Goal: Information Seeking & Learning: Learn about a topic

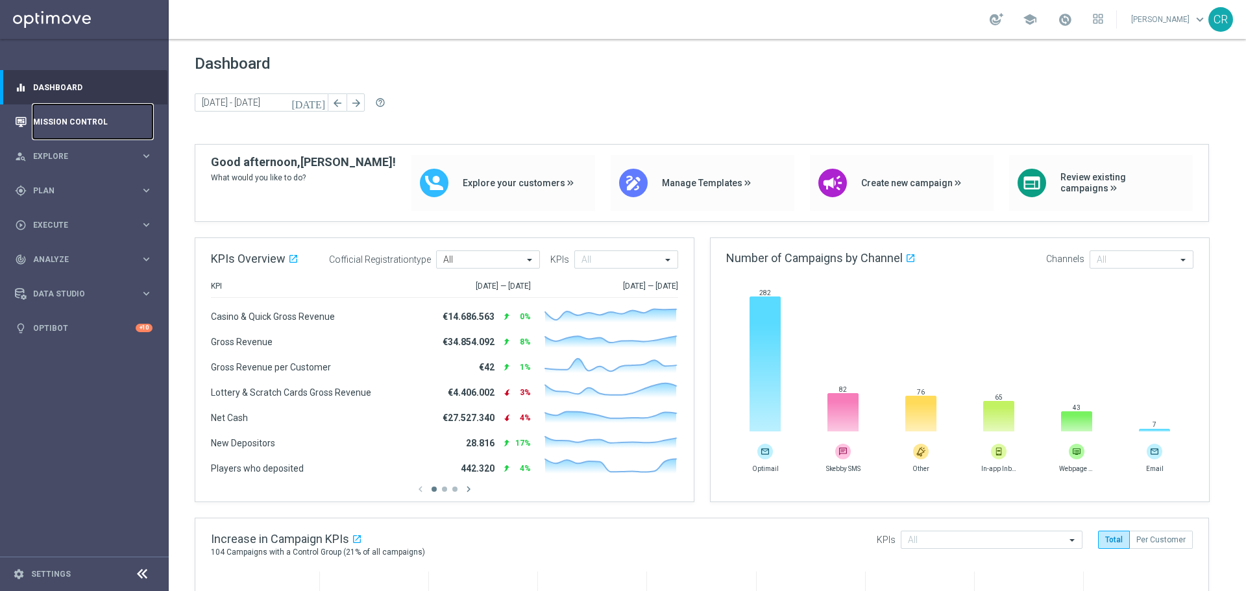
click at [75, 127] on link "Mission Control" at bounding box center [92, 121] width 119 height 34
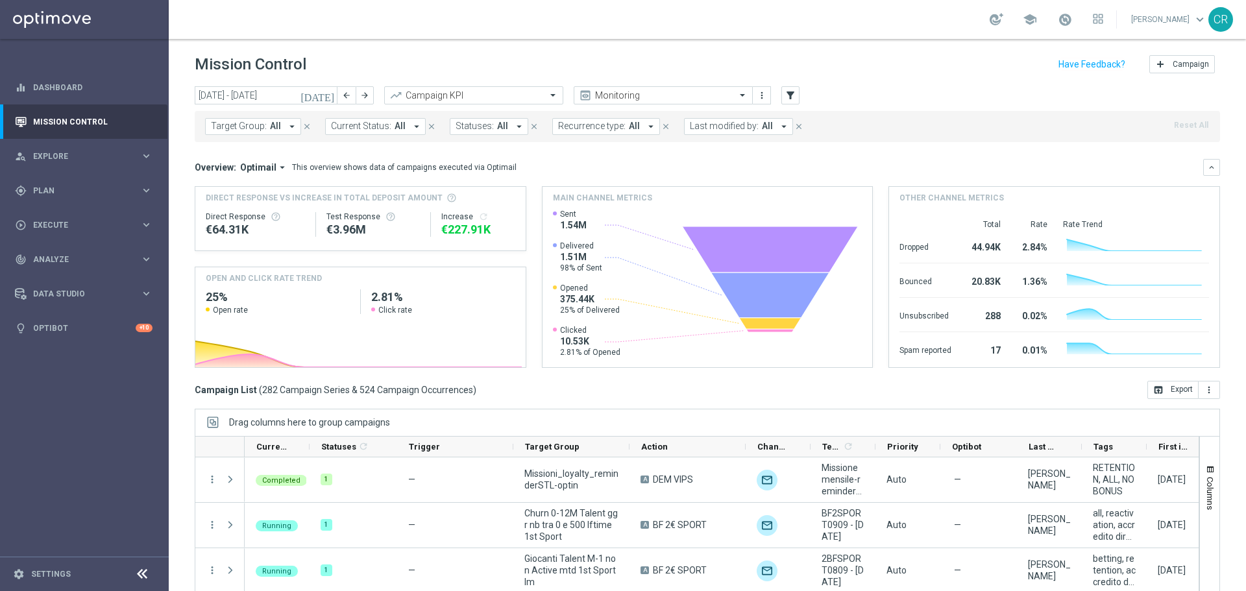
click at [323, 95] on button "[DATE]" at bounding box center [318, 95] width 39 height 19
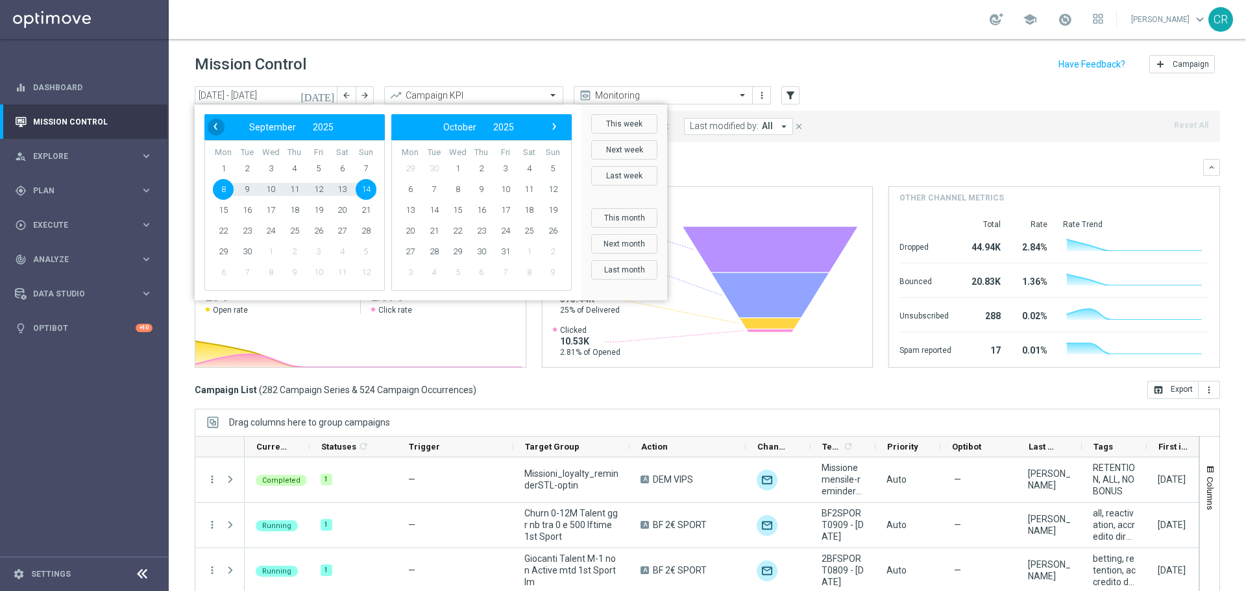
click at [220, 124] on span "‹" at bounding box center [215, 126] width 17 height 17
click at [270, 190] on span "6" at bounding box center [270, 189] width 21 height 21
click at [367, 192] on span "10" at bounding box center [366, 189] width 21 height 21
type input "06 Aug 2025 - 10 Aug 2025"
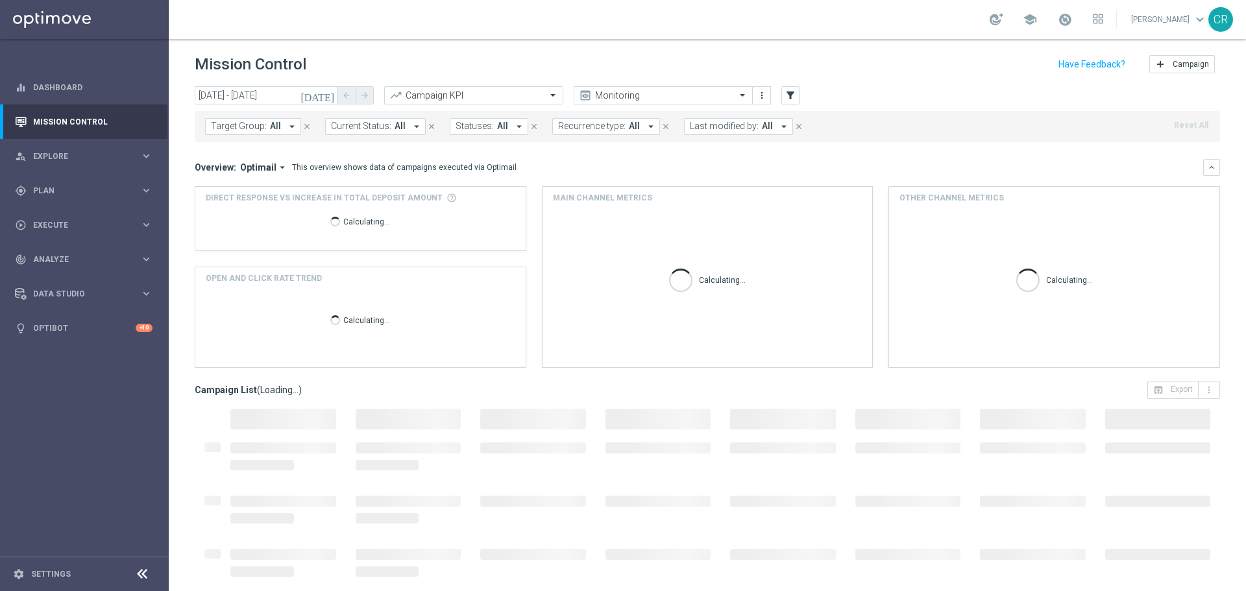
click at [253, 126] on span "Target Group:" at bounding box center [239, 126] width 56 height 11
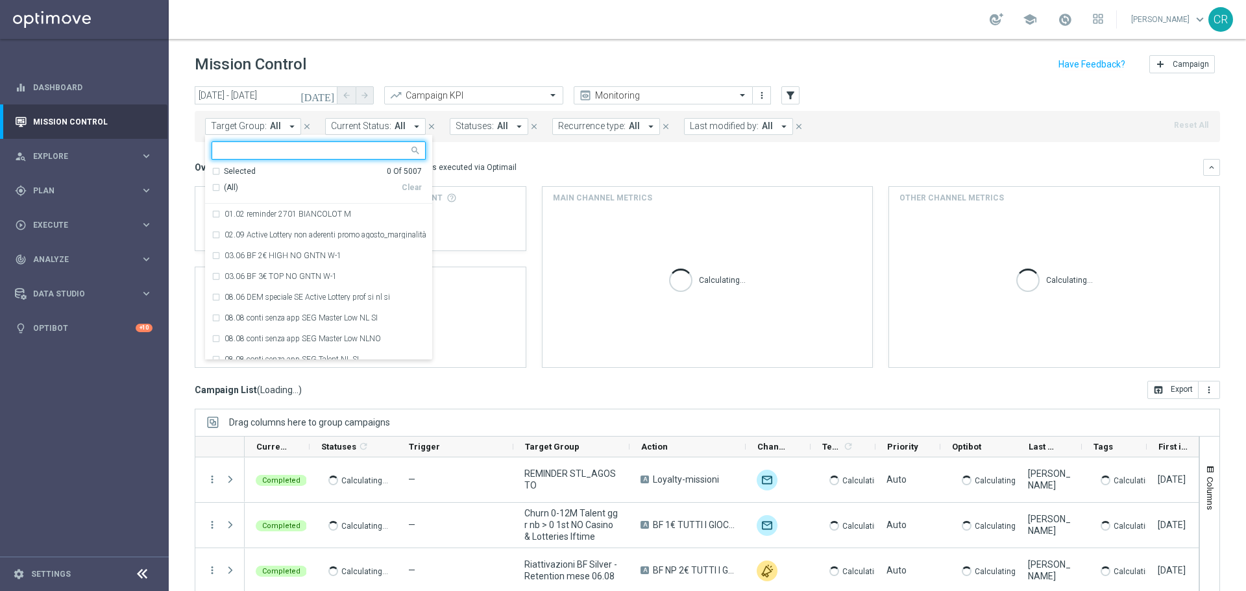
click at [308, 155] on input "text" at bounding box center [314, 150] width 190 height 11
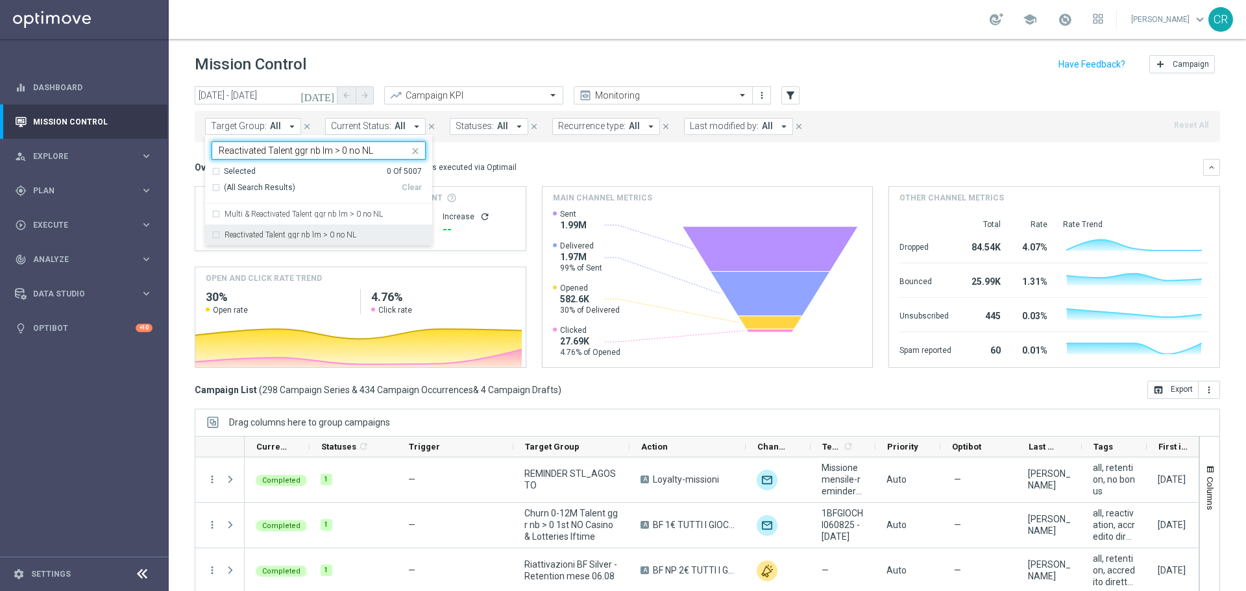
click at [330, 236] on label "Reactivated Talent ggr nb lm > 0 no NL" at bounding box center [291, 235] width 132 height 8
type input "Reactivated Talent ggr nb lm > 0 no NL"
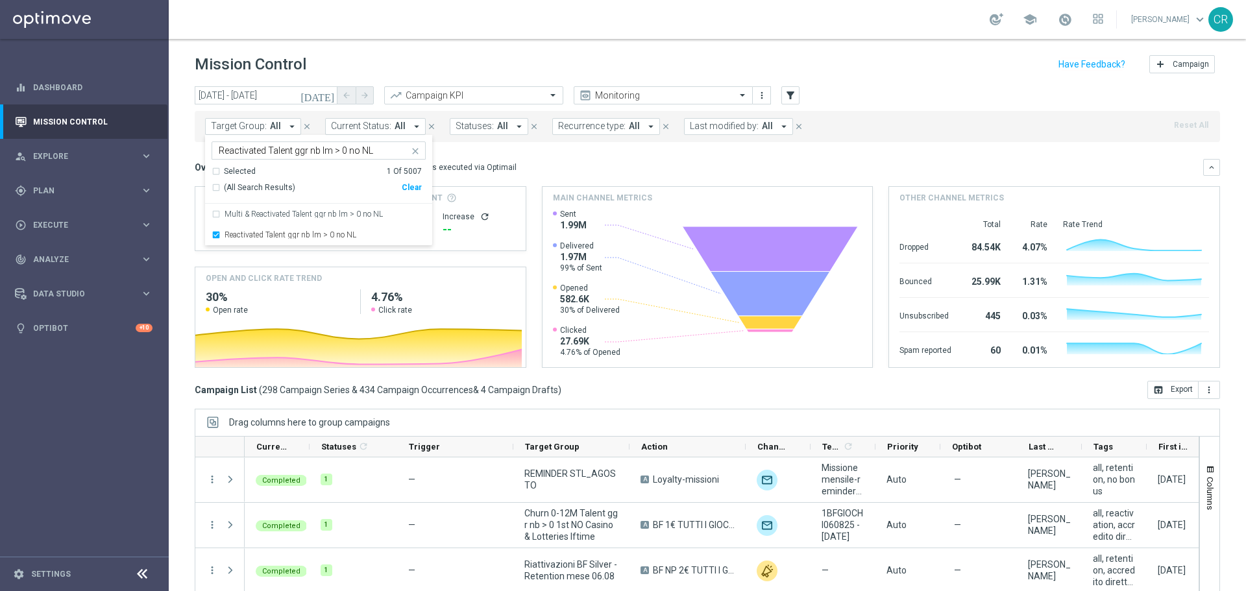
click at [597, 162] on div "Overview: Optimail arrow_drop_down This overview shows data of campaigns execut…" at bounding box center [699, 168] width 1009 height 12
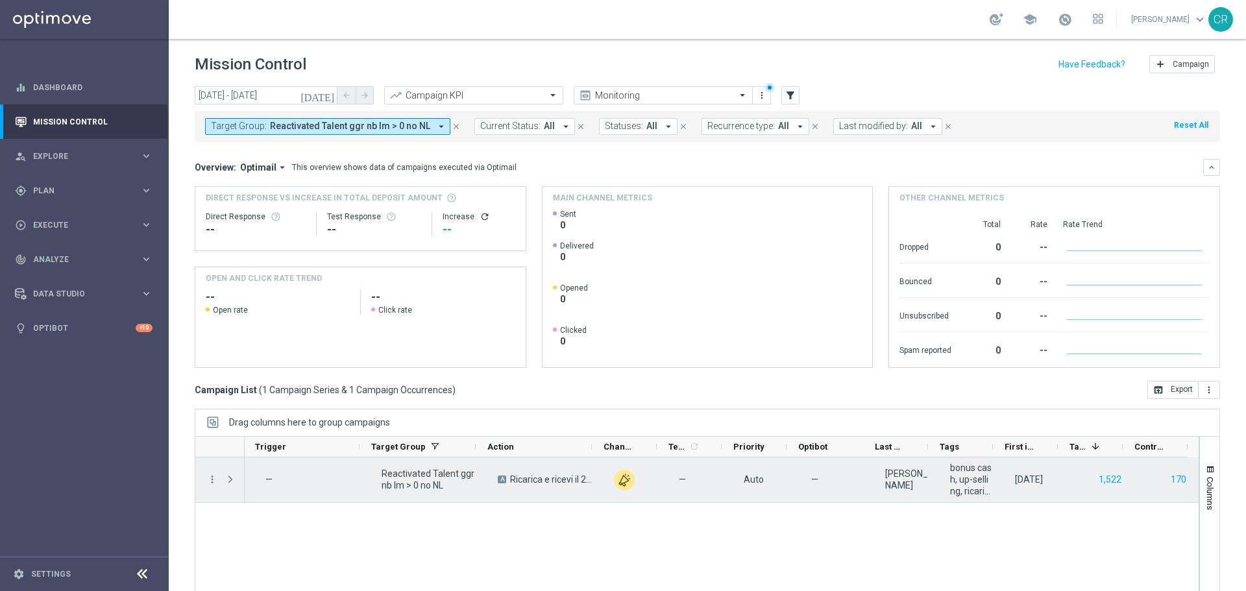
scroll to position [0, 153]
click at [214, 478] on icon "more_vert" at bounding box center [212, 480] width 12 height 12
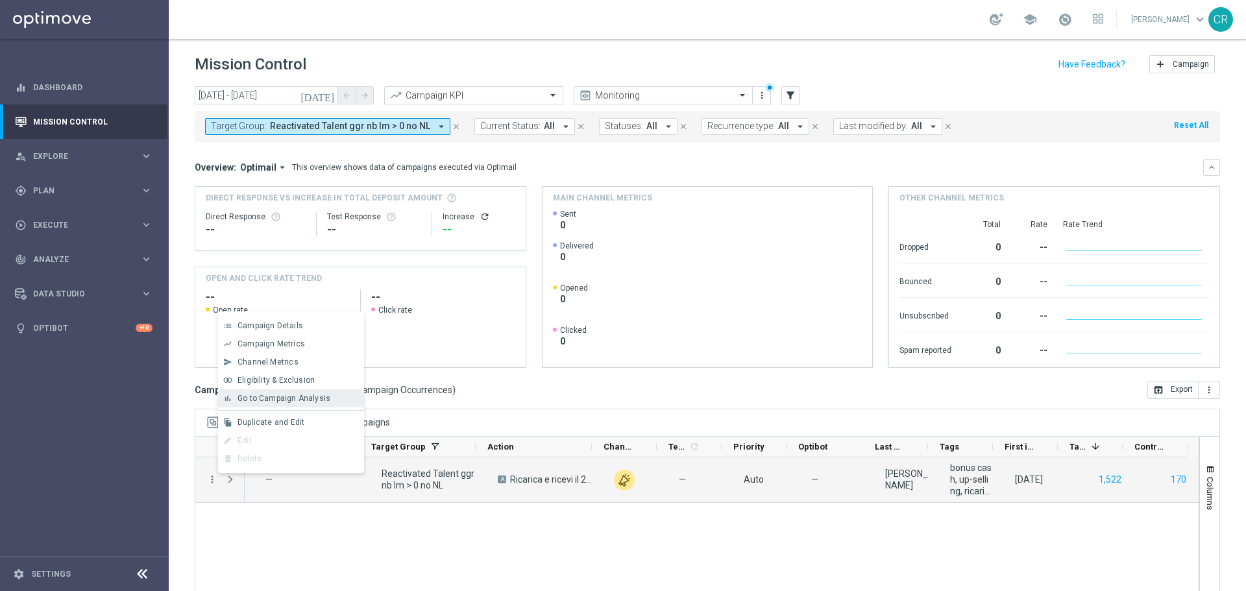
click at [282, 396] on span "Go to Campaign Analysis" at bounding box center [284, 398] width 93 height 9
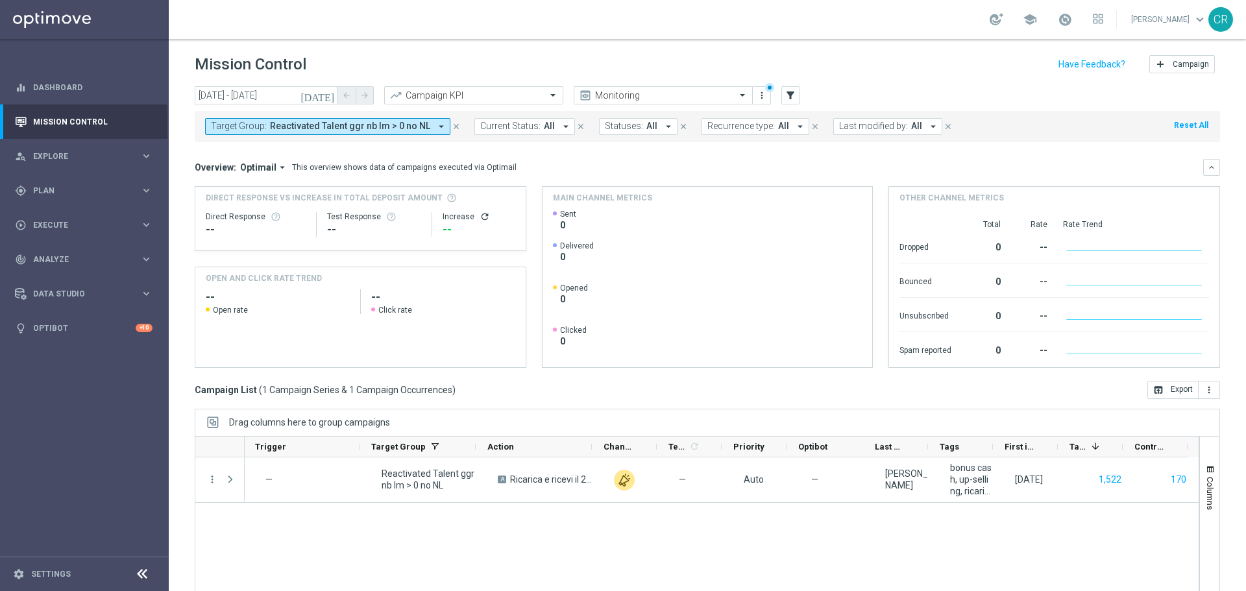
click at [345, 130] on span "Reactivated Talent ggr nb lm > 0 no NL" at bounding box center [350, 126] width 160 height 11
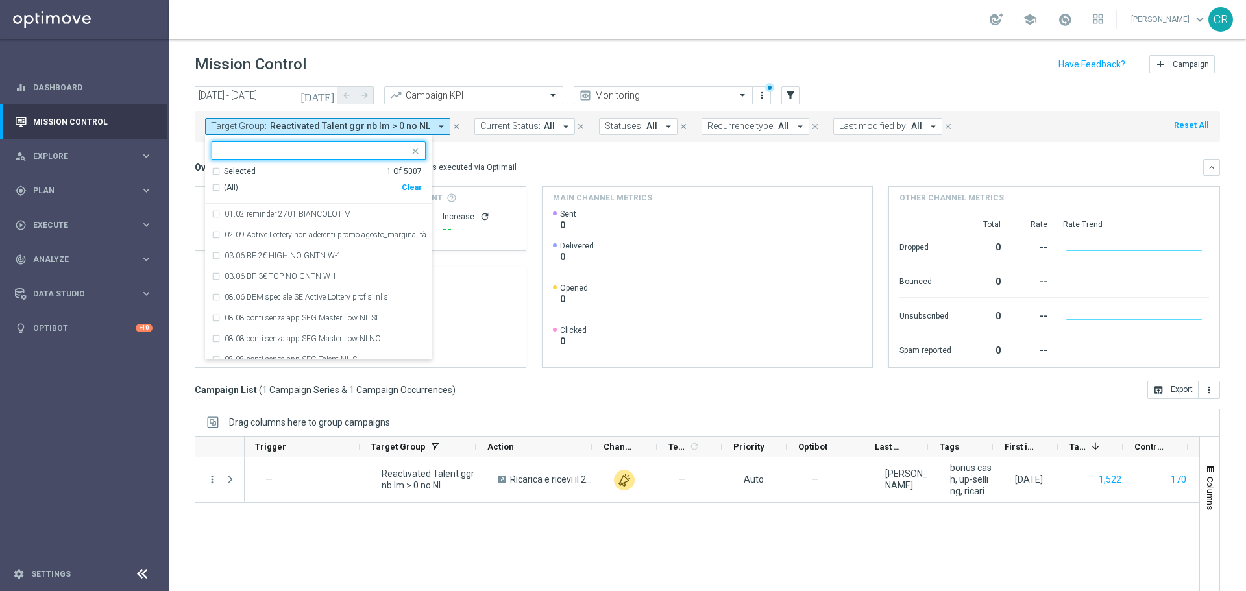
click at [0, 0] on div "Clear" at bounding box center [0, 0] width 0 height 0
click at [326, 147] on input "text" at bounding box center [314, 150] width 190 height 11
paste input "Multi Talent ggr nb lm > 0 1st NO Casino & GeV lm NO saldo"
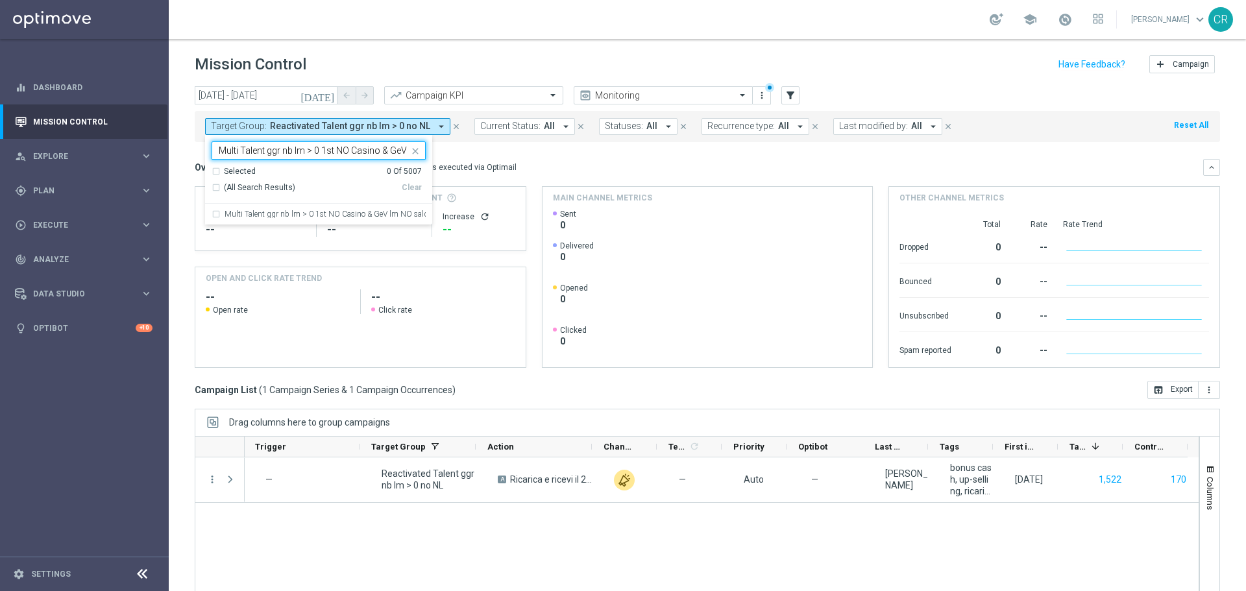
scroll to position [0, 47]
click at [323, 214] on label "Multi Talent ggr nb lm > 0 1st NO Casino & GeV lm NO saldo" at bounding box center [325, 214] width 201 height 8
type input "Multi Talent ggr nb lm > 0 1st NO Casino & GeV lm NO saldo"
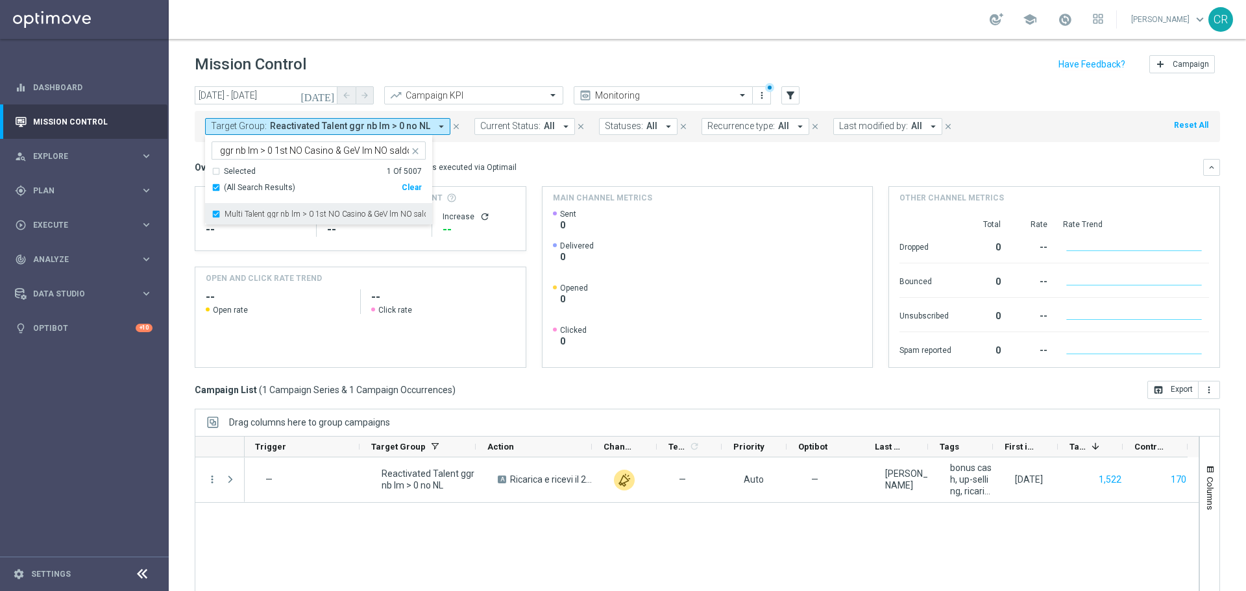
scroll to position [0, 0]
click at [545, 166] on div "Overview: Optimail arrow_drop_down This overview shows data of campaigns execut…" at bounding box center [699, 168] width 1009 height 12
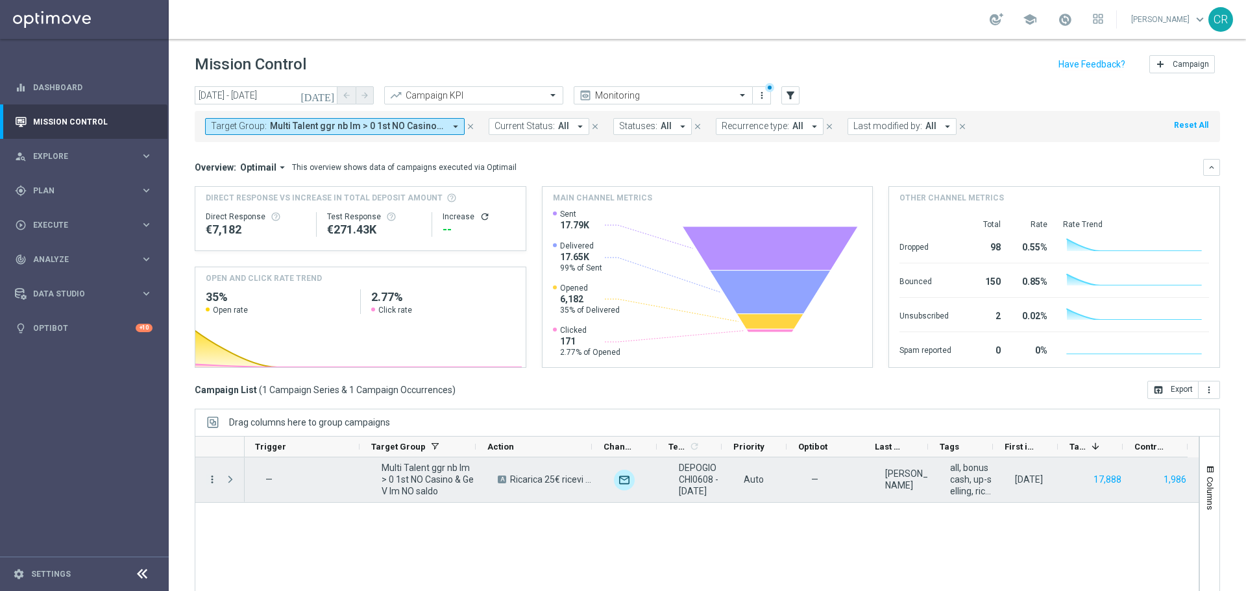
click at [211, 480] on icon "more_vert" at bounding box center [212, 480] width 12 height 12
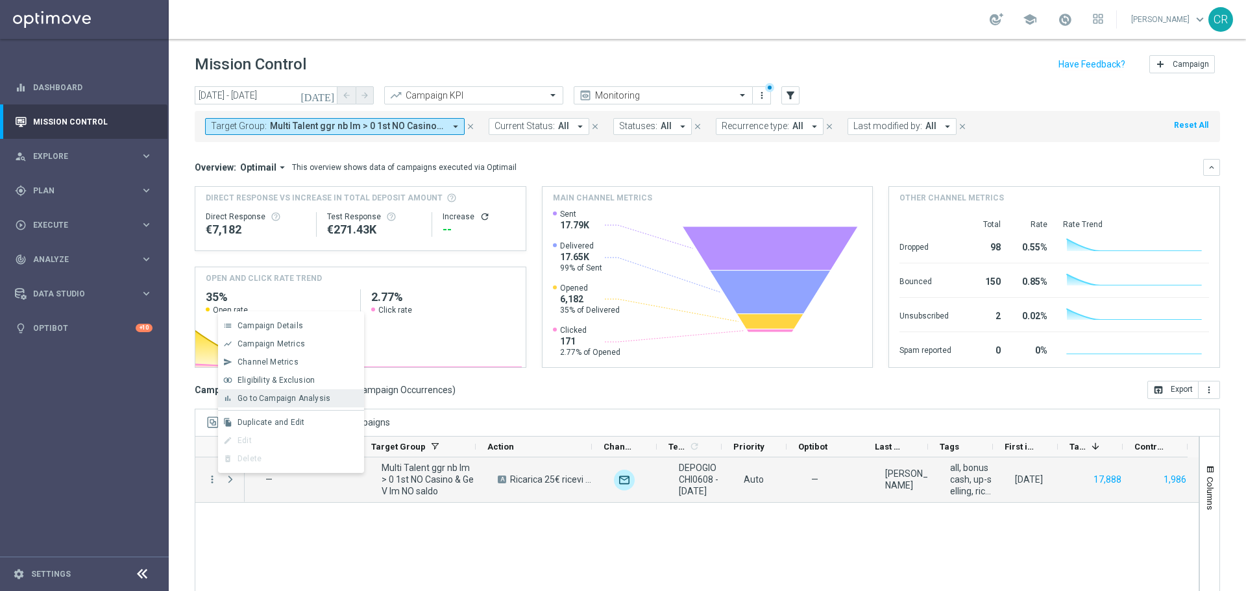
click at [278, 391] on div "bar_chart Go to Campaign Analysis" at bounding box center [291, 398] width 146 height 18
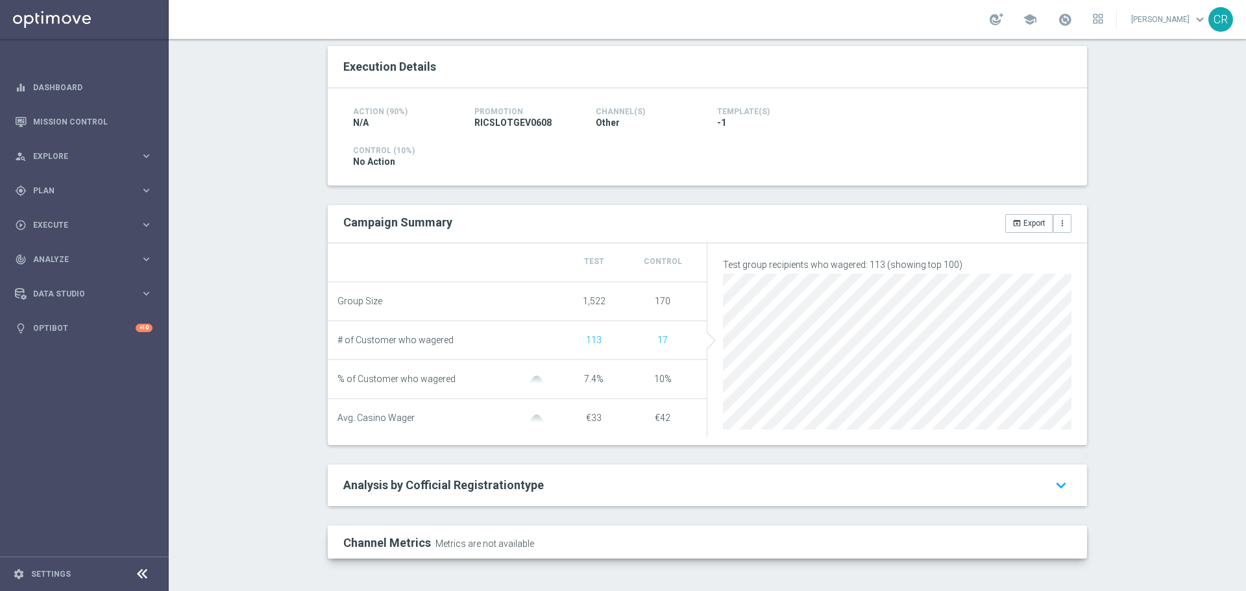
scroll to position [269, 0]
click at [1054, 487] on icon "keyboard_arrow_down" at bounding box center [1061, 485] width 21 height 23
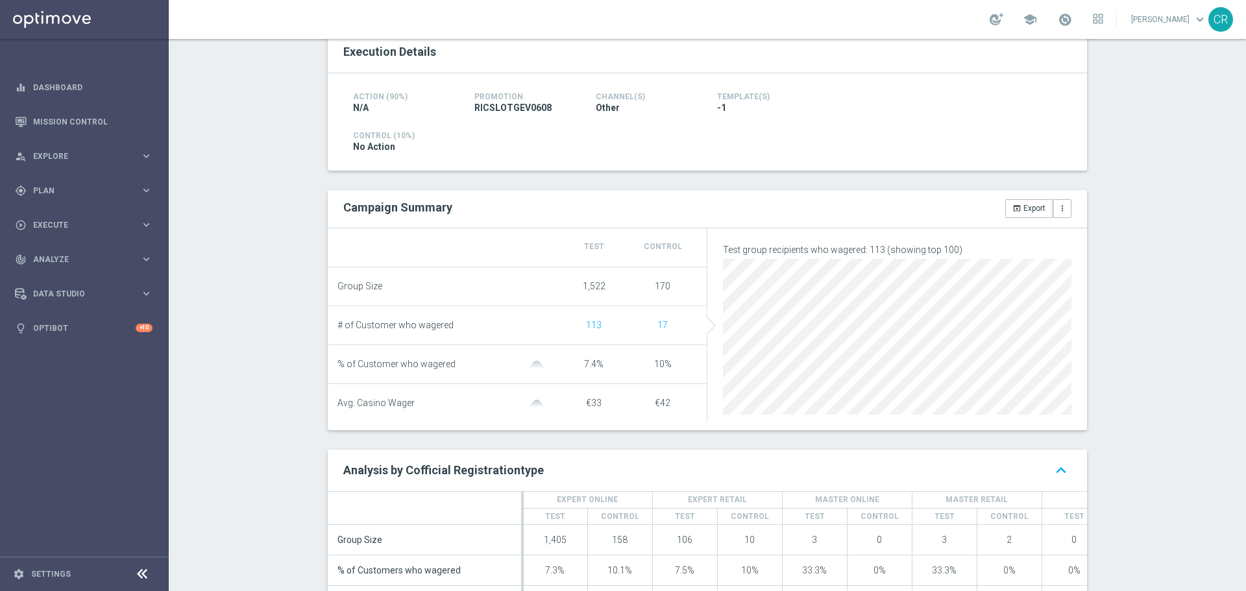
scroll to position [0, 0]
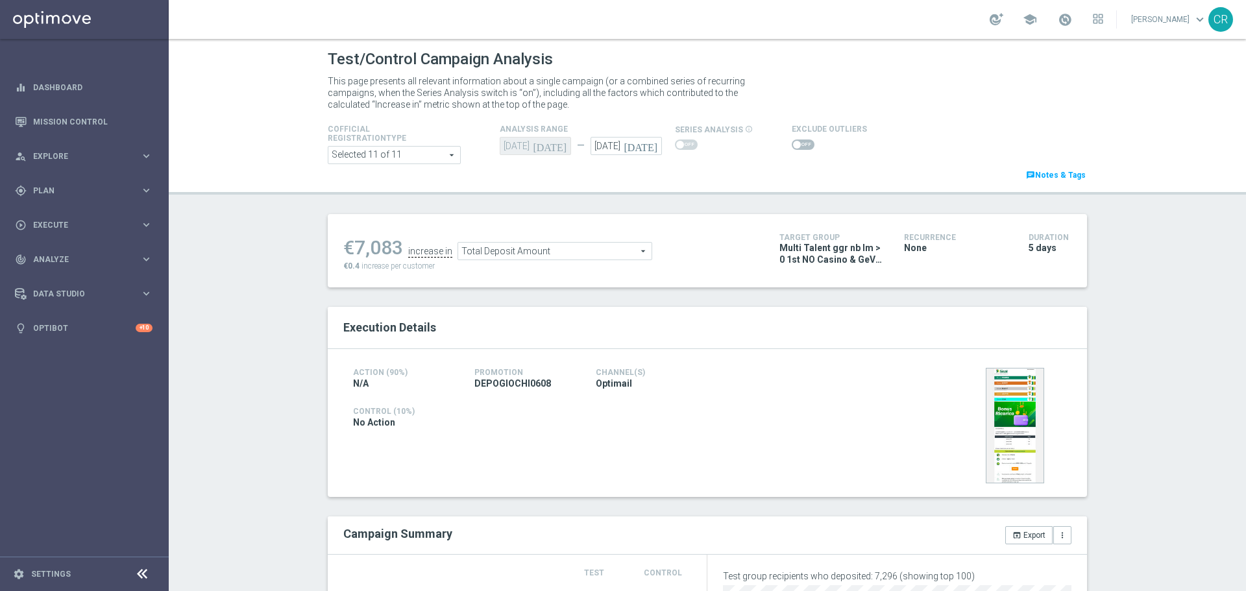
click at [594, 249] on span "Total Deposit Amount" at bounding box center [554, 251] width 193 height 17
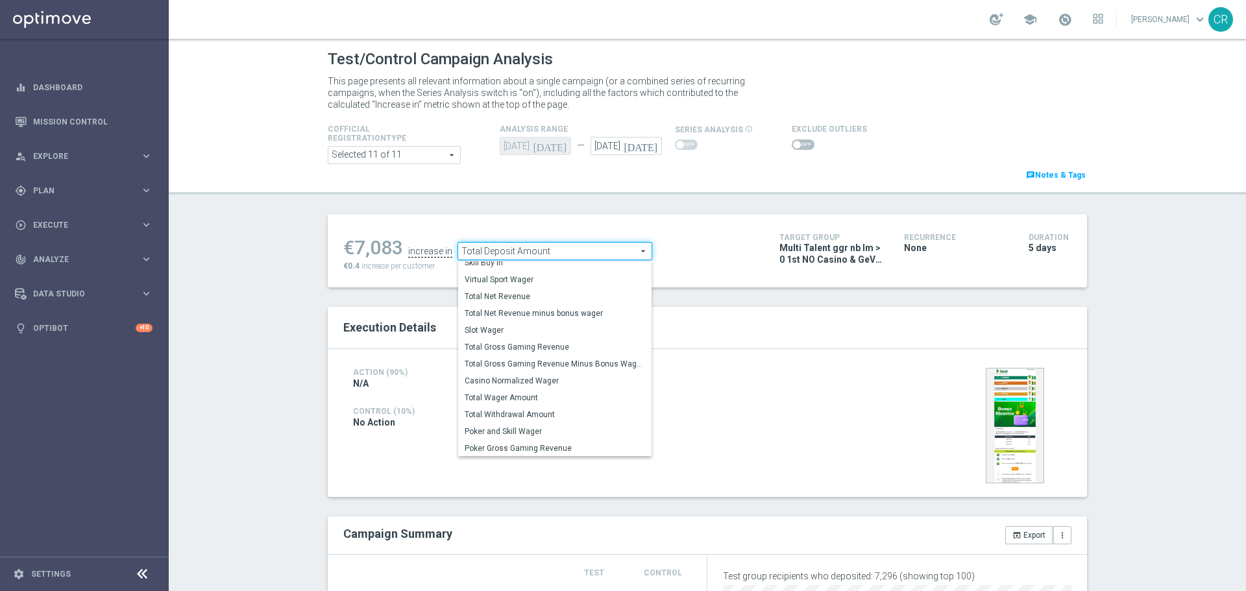
scroll to position [186, 0]
click at [557, 338] on label "Slot Wager" at bounding box center [554, 329] width 193 height 17
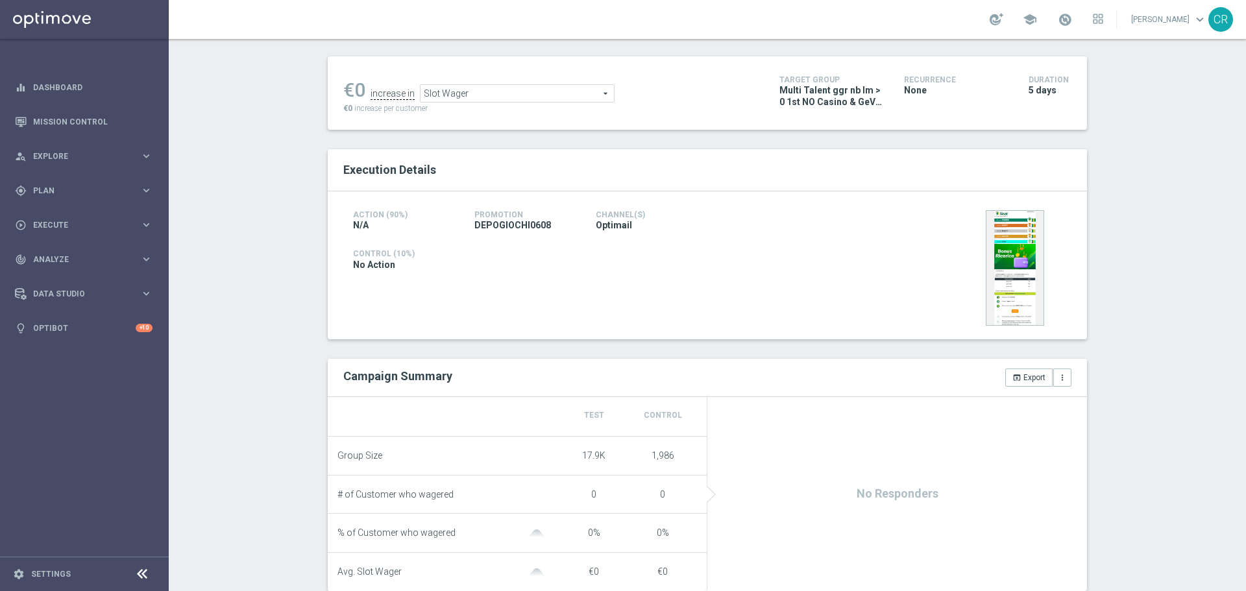
scroll to position [59, 0]
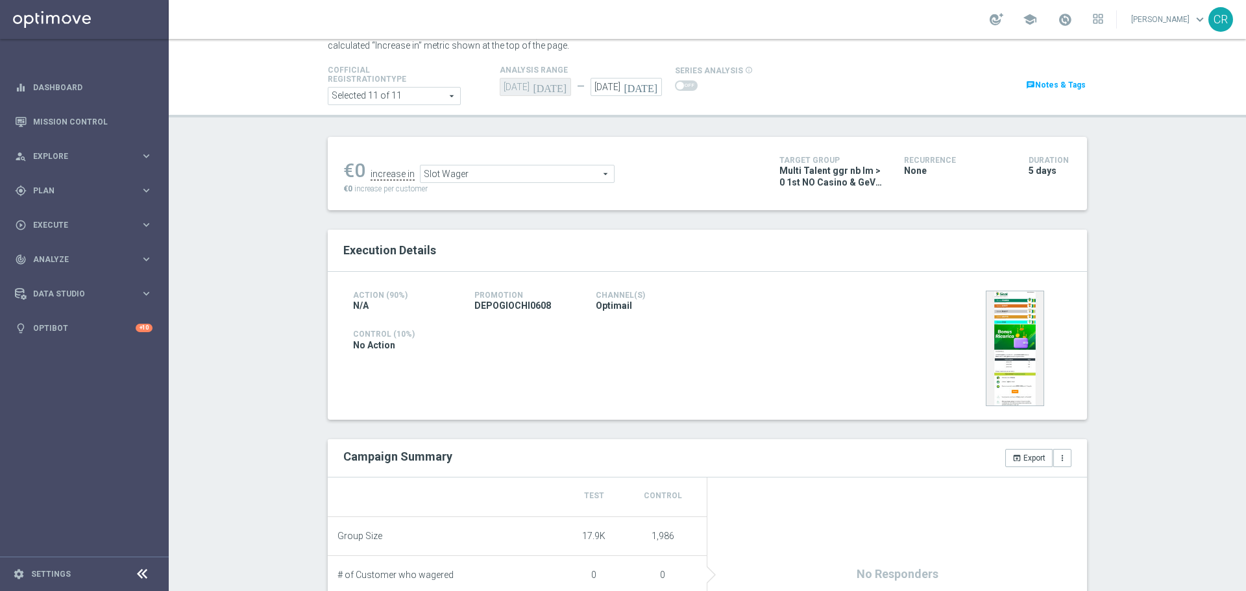
click at [545, 171] on span "Slot Wager" at bounding box center [517, 173] width 193 height 17
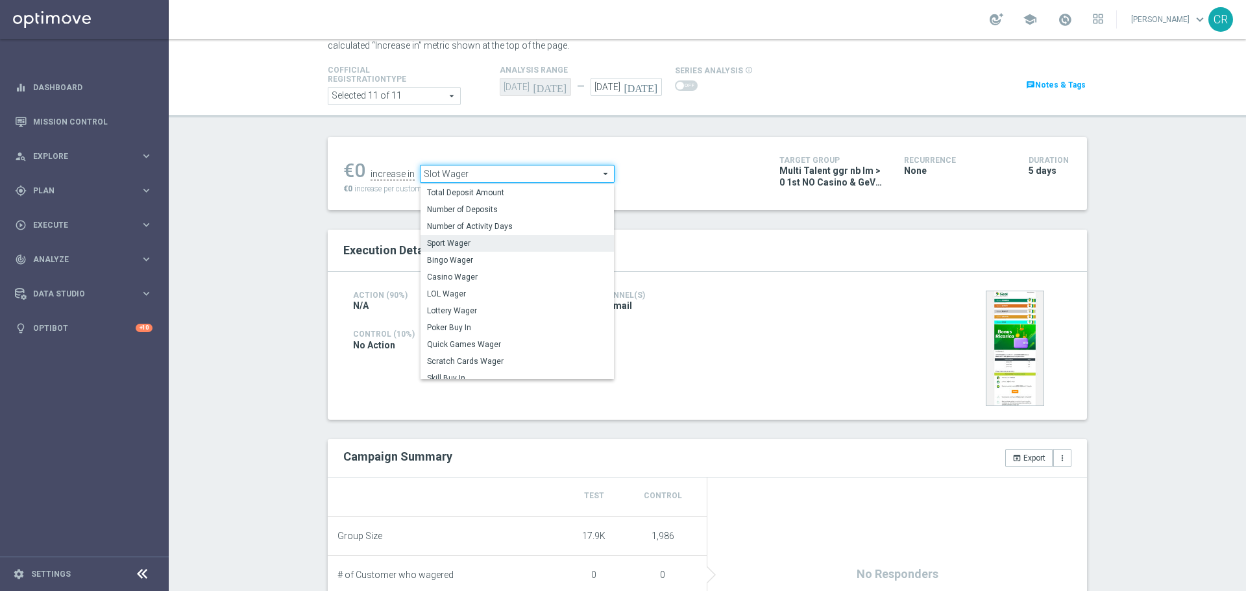
click at [541, 249] on span "Sport Wager" at bounding box center [517, 243] width 180 height 10
type input "Sport Wager"
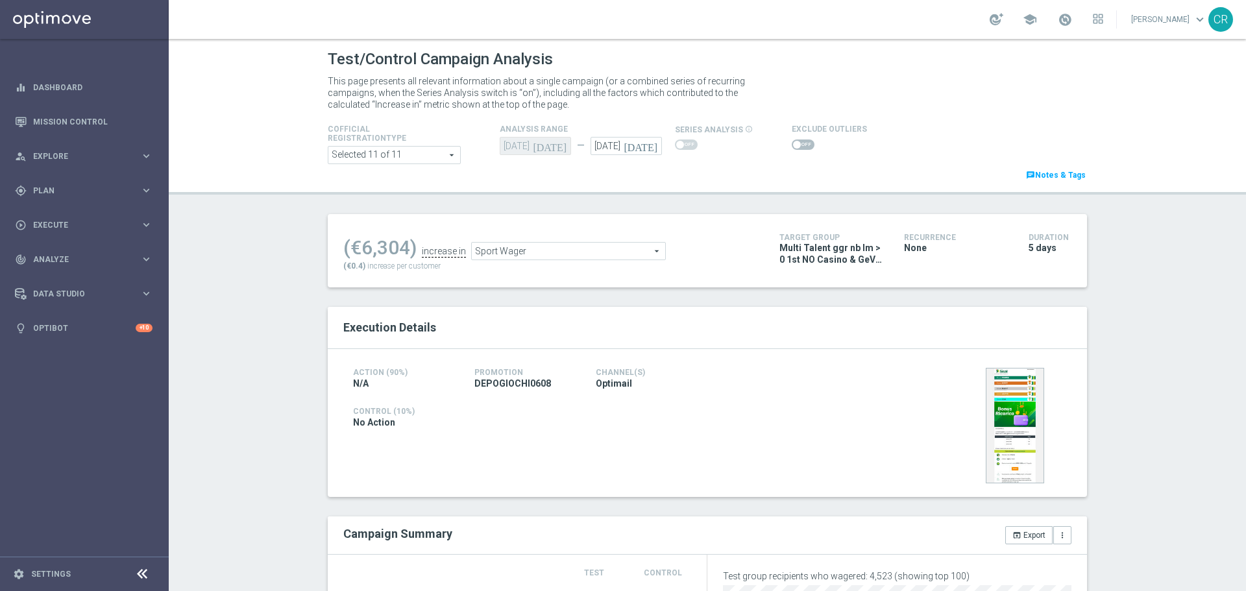
click at [793, 145] on span at bounding box center [797, 145] width 8 height 8
click at [792, 145] on input "checkbox" at bounding box center [803, 145] width 23 height 10
checkbox input "true"
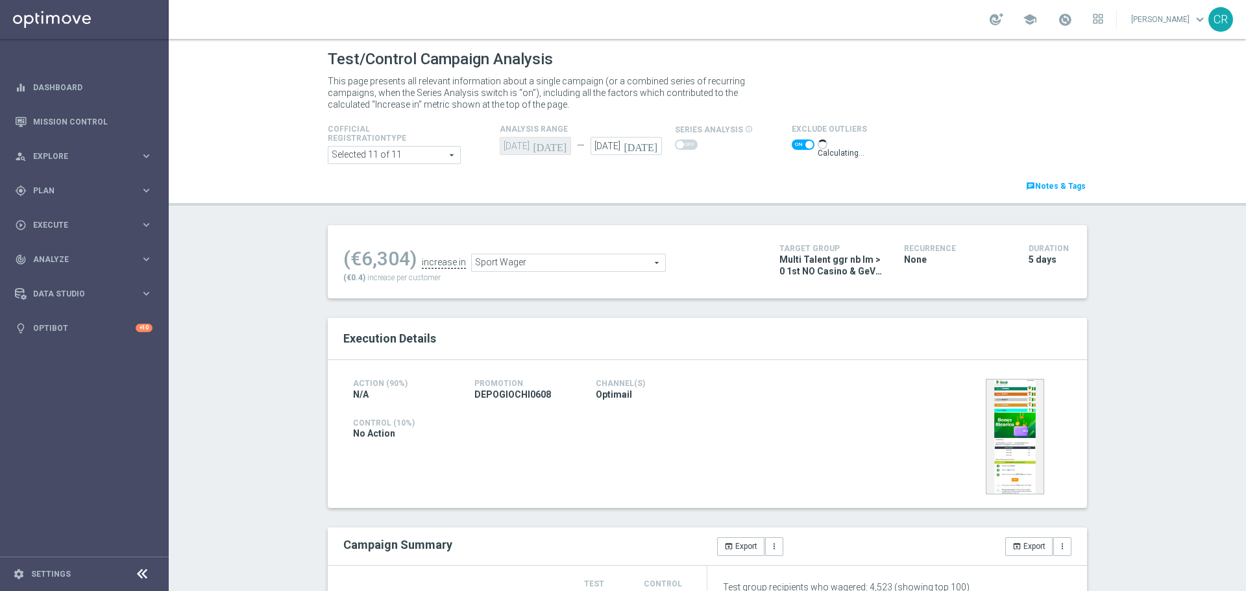
click at [625, 261] on span "Sport Wager" at bounding box center [568, 262] width 193 height 17
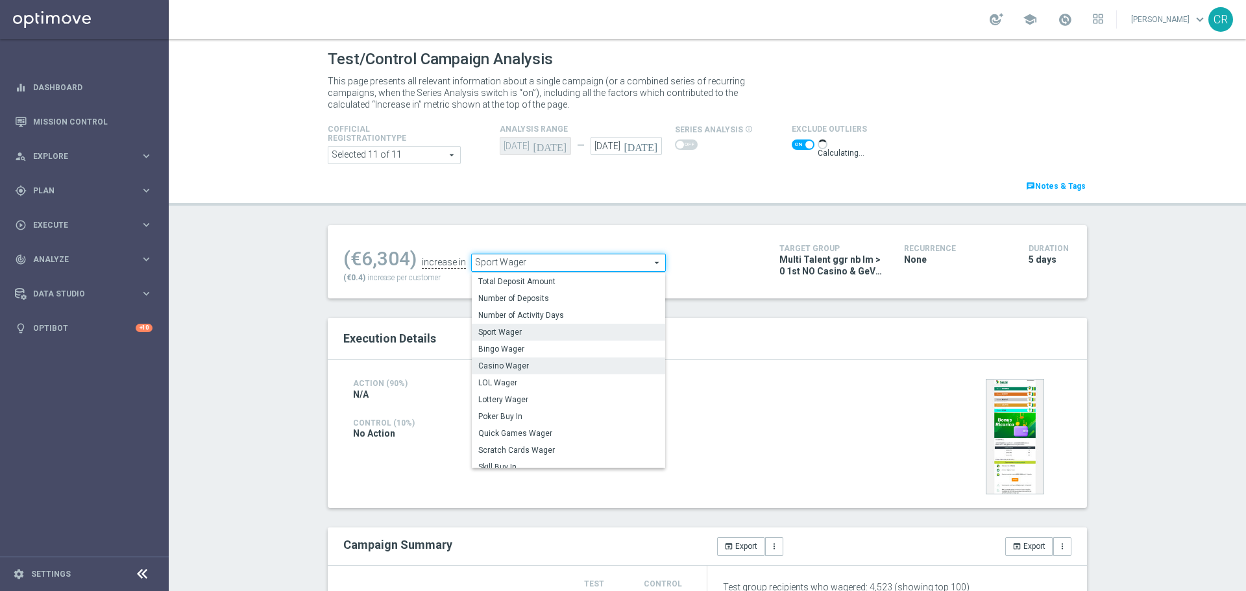
click at [577, 366] on span "Casino Wager" at bounding box center [568, 366] width 180 height 10
type input "Casino Wager"
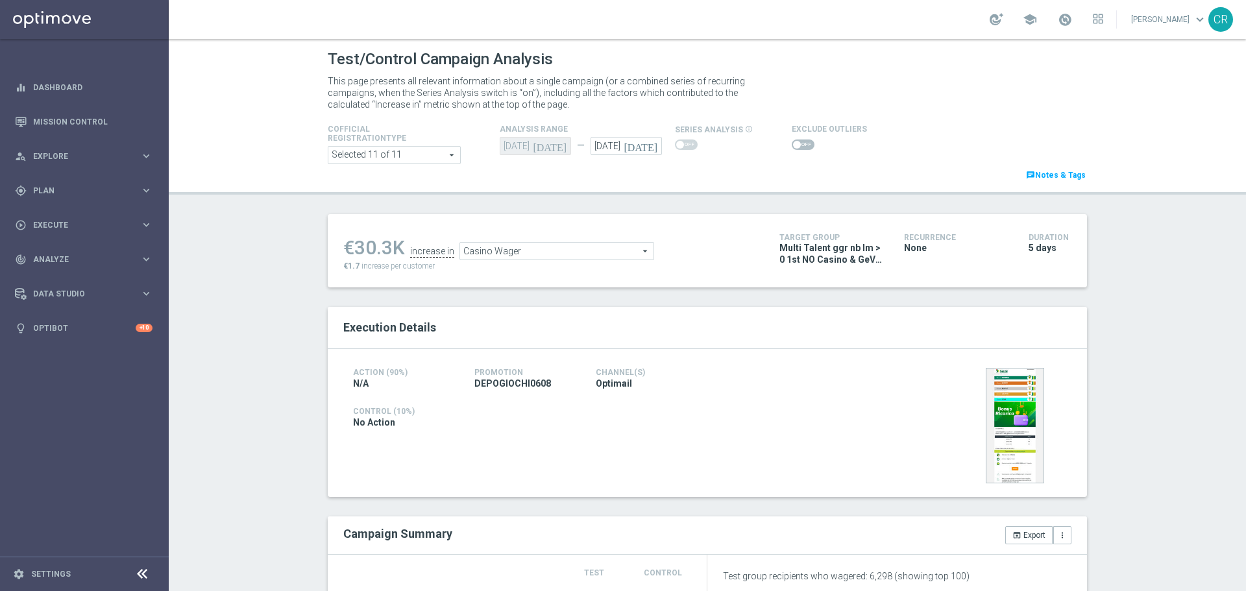
click at [795, 145] on span at bounding box center [803, 145] width 23 height 10
click at [795, 145] on input "checkbox" at bounding box center [803, 145] width 23 height 10
checkbox input "true"
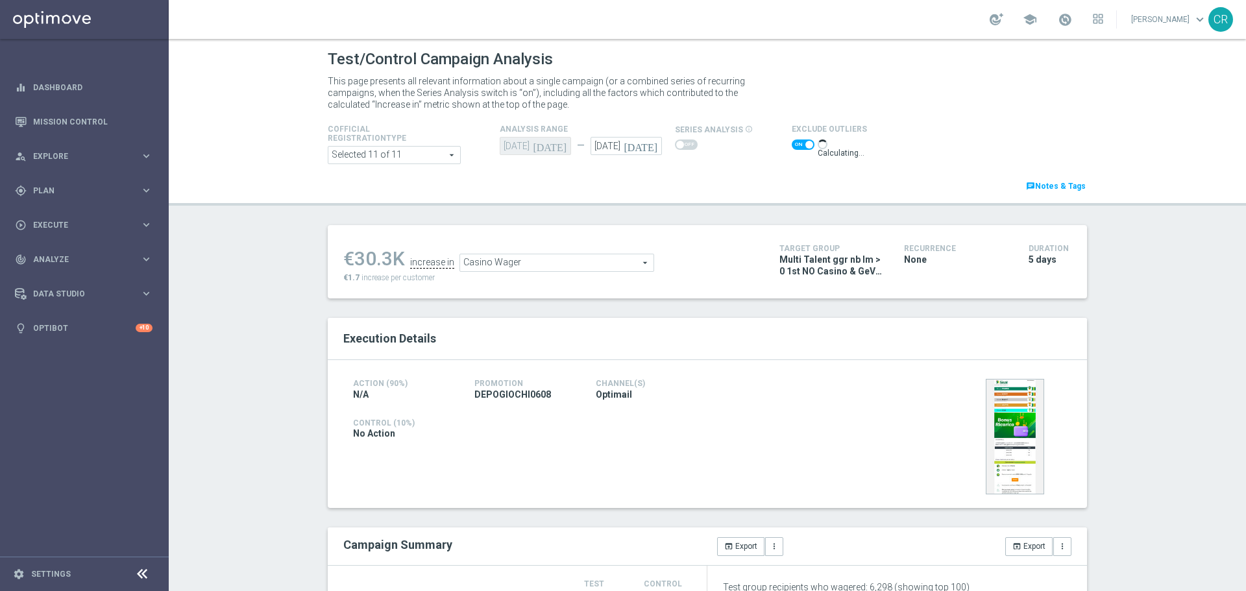
click at [611, 265] on section "€30.3K increase in Casino Wager Casino Wager arrow_drop_down search €1.7 increa…" at bounding box center [707, 261] width 759 height 73
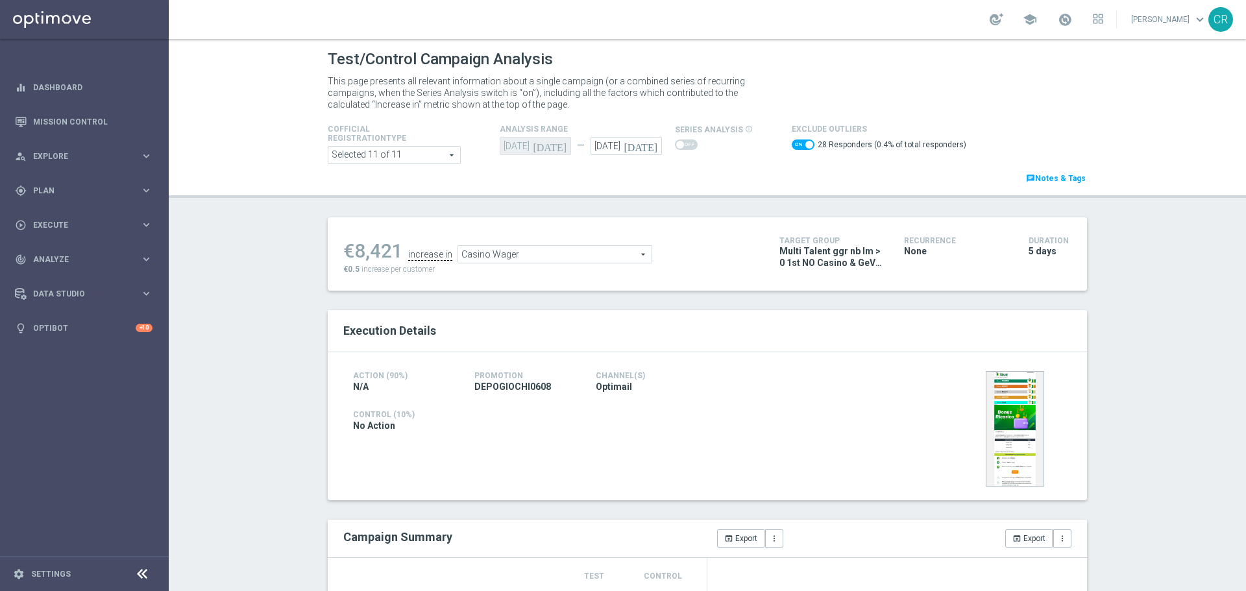
click at [570, 251] on span "Casino Wager" at bounding box center [554, 254] width 193 height 17
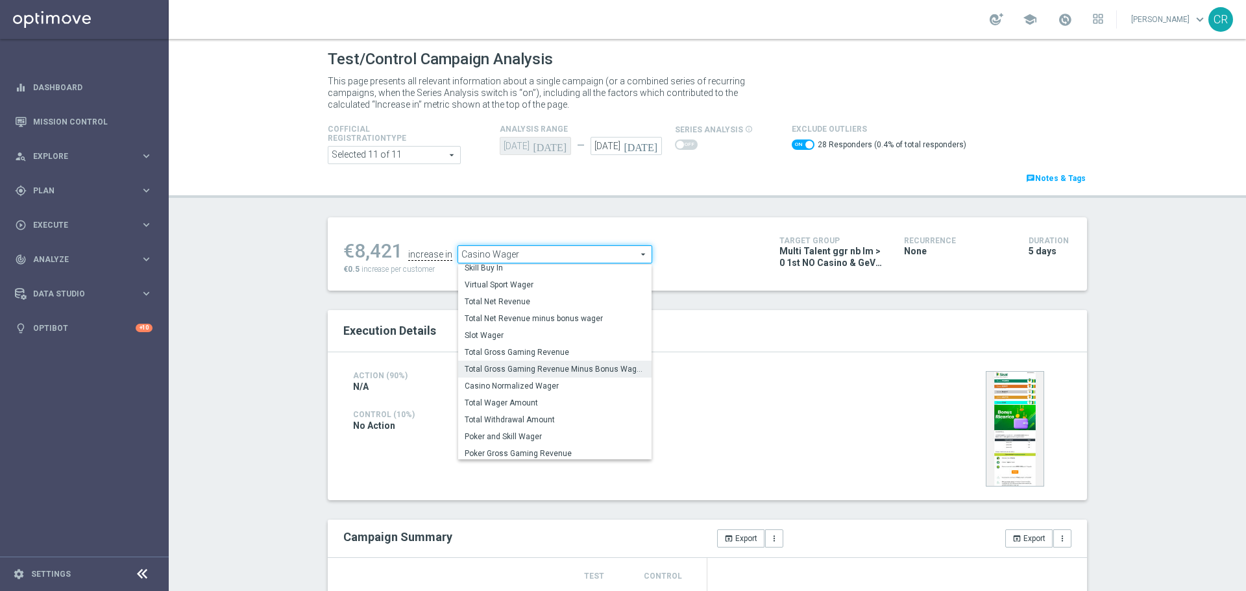
scroll to position [186, 0]
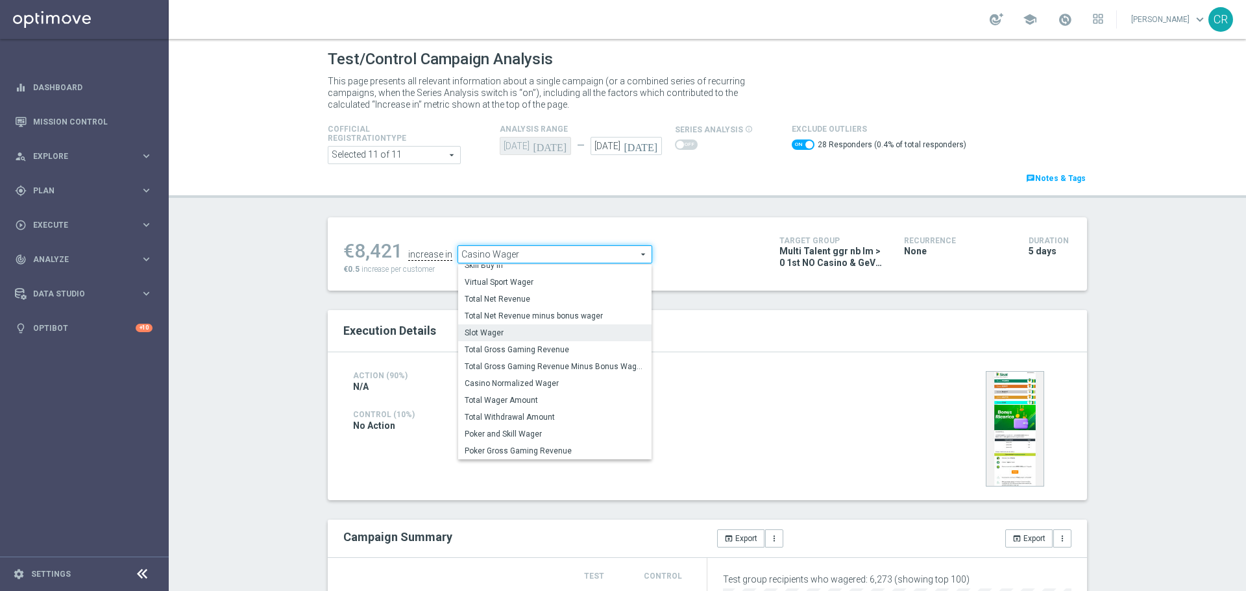
click at [537, 336] on span "Slot Wager" at bounding box center [555, 333] width 180 height 10
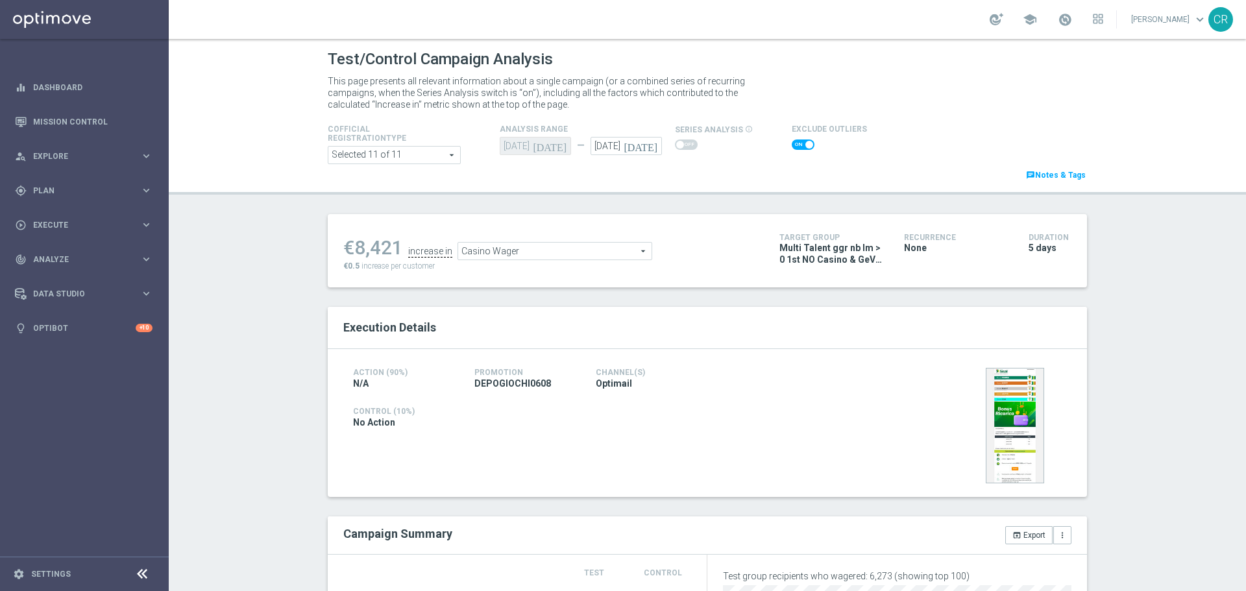
type input "Slot Wager"
checkbox input "false"
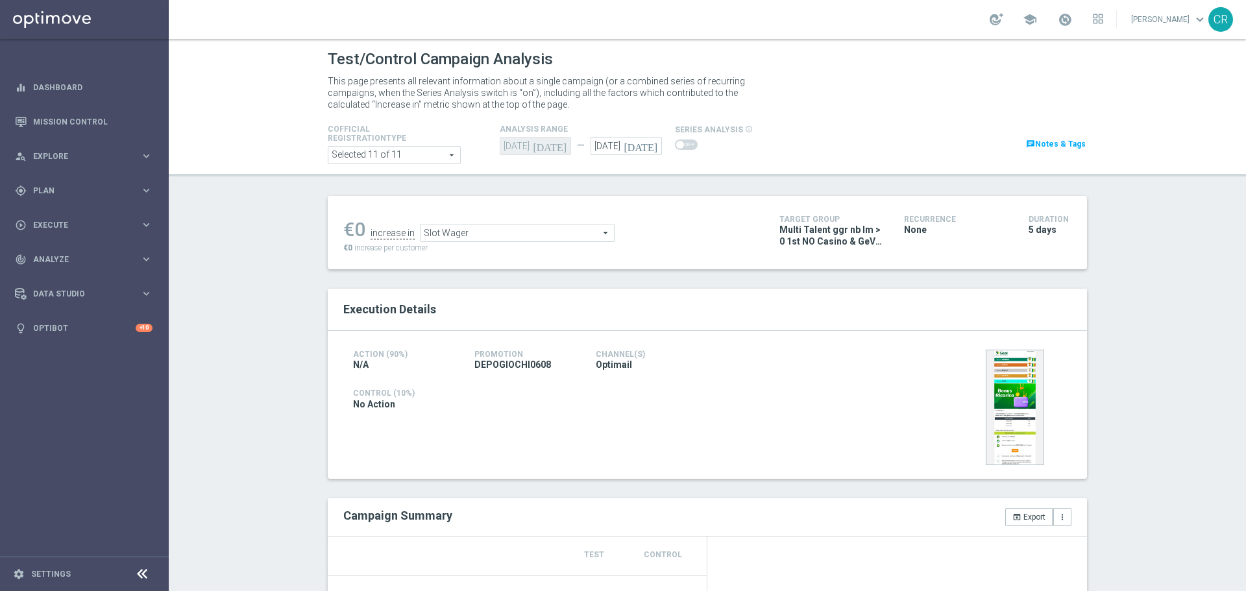
click at [683, 138] on div at bounding box center [714, 145] width 78 height 15
click at [533, 236] on span "Slot Wager" at bounding box center [517, 233] width 193 height 17
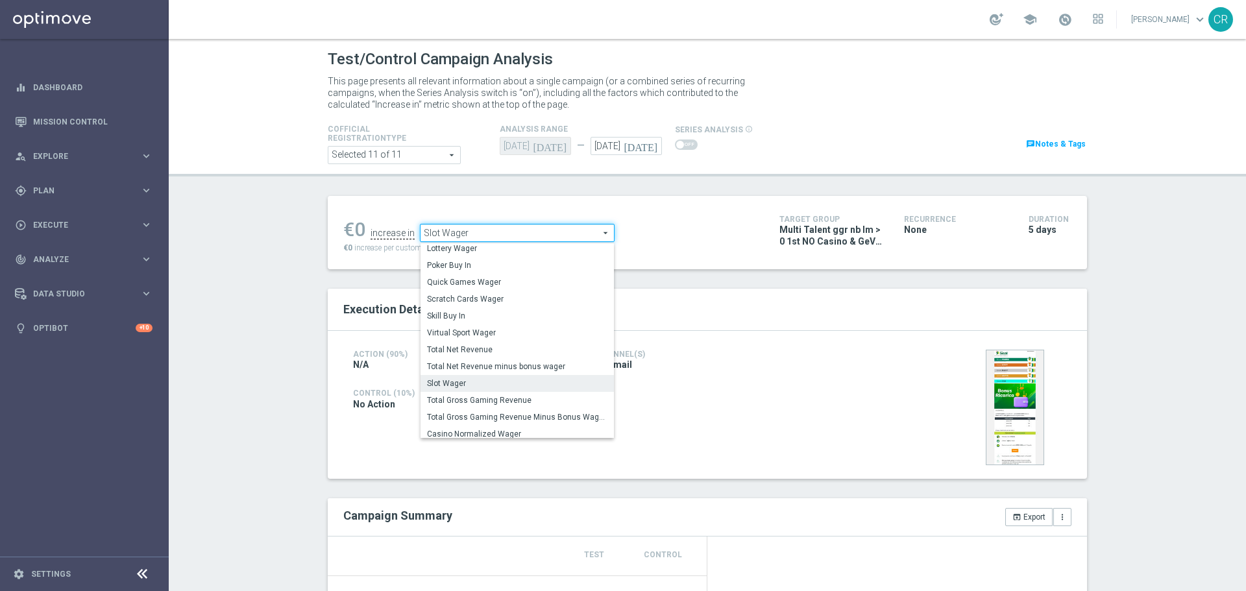
scroll to position [125, 0]
click at [541, 326] on span "Virtual Sport Wager" at bounding box center [517, 324] width 180 height 10
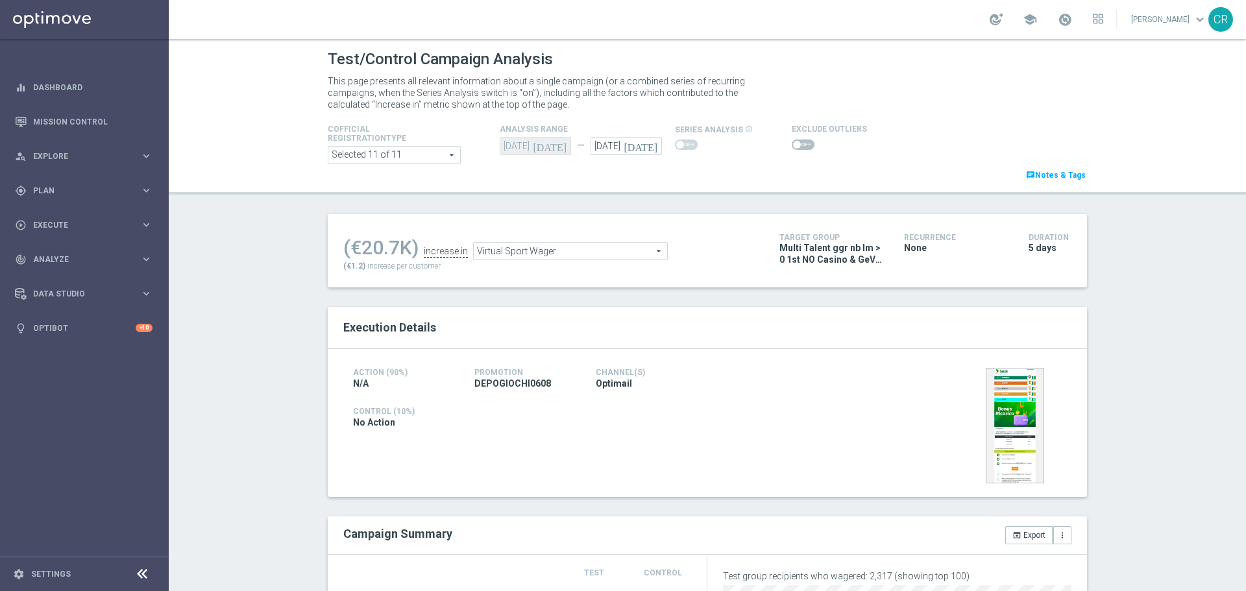
click at [644, 241] on ul "(€20.7K) increase in Virtual Sport Wager Virtual Sport Wager arrow_drop_down se…" at bounding box center [551, 245] width 423 height 31
click at [643, 251] on span "Virtual Sport Wager" at bounding box center [570, 251] width 193 height 17
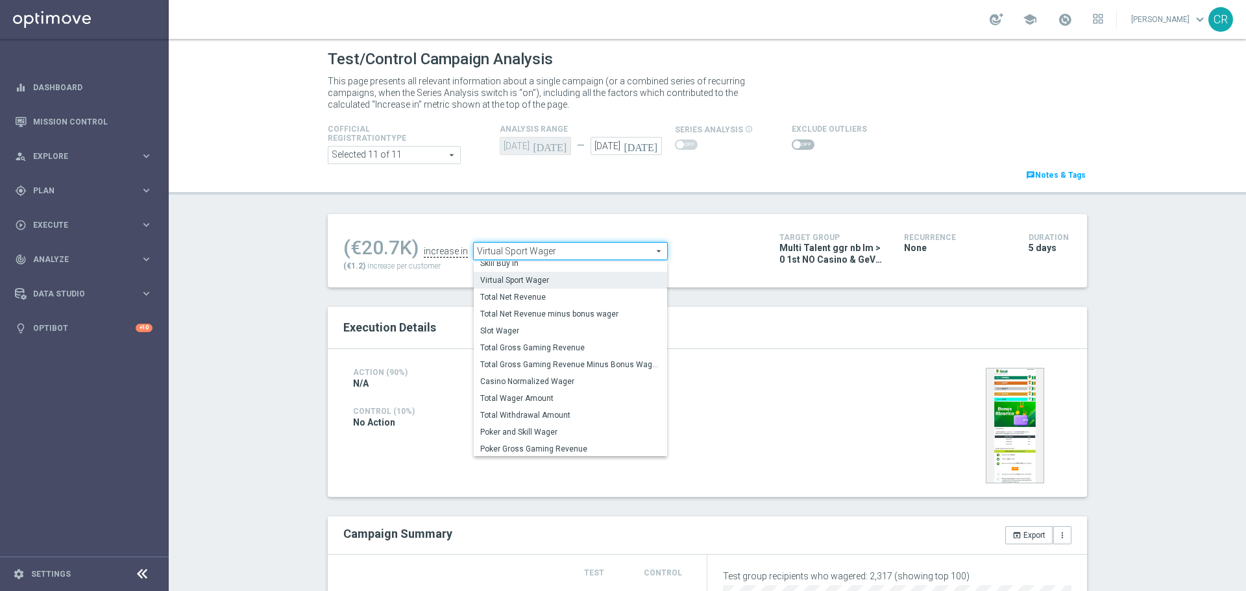
scroll to position [186, 0]
click at [600, 401] on span "Total Wager Amount" at bounding box center [570, 397] width 180 height 10
type input "Total Wager Amount"
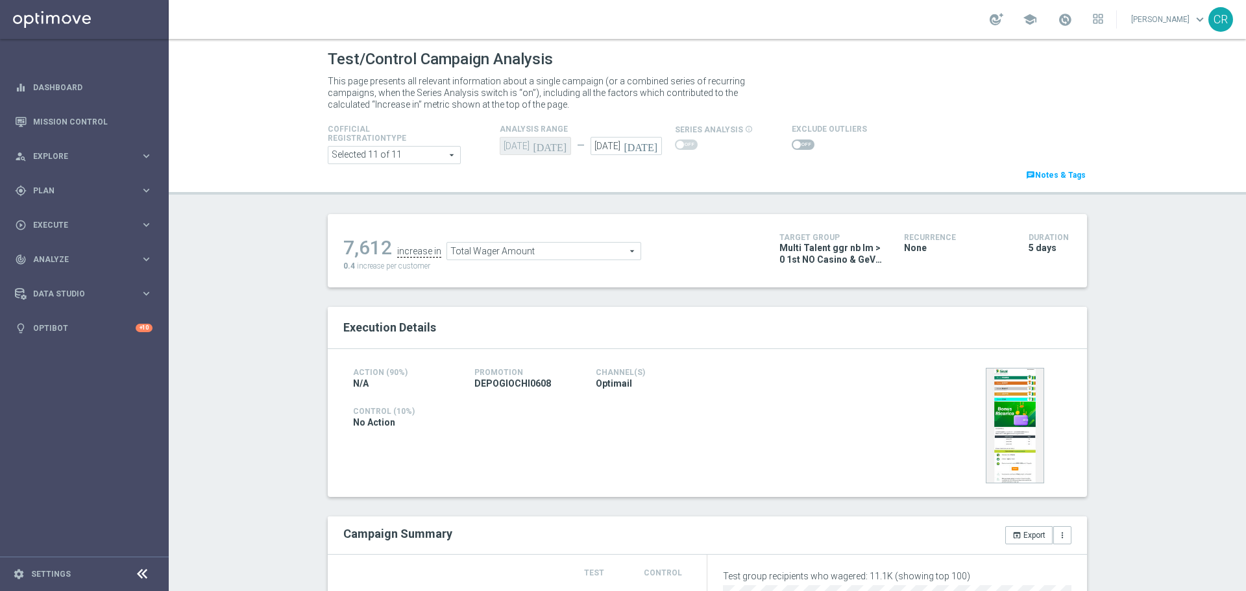
click at [794, 147] on span at bounding box center [803, 145] width 23 height 10
click at [794, 147] on input "checkbox" at bounding box center [803, 145] width 23 height 10
checkbox input "true"
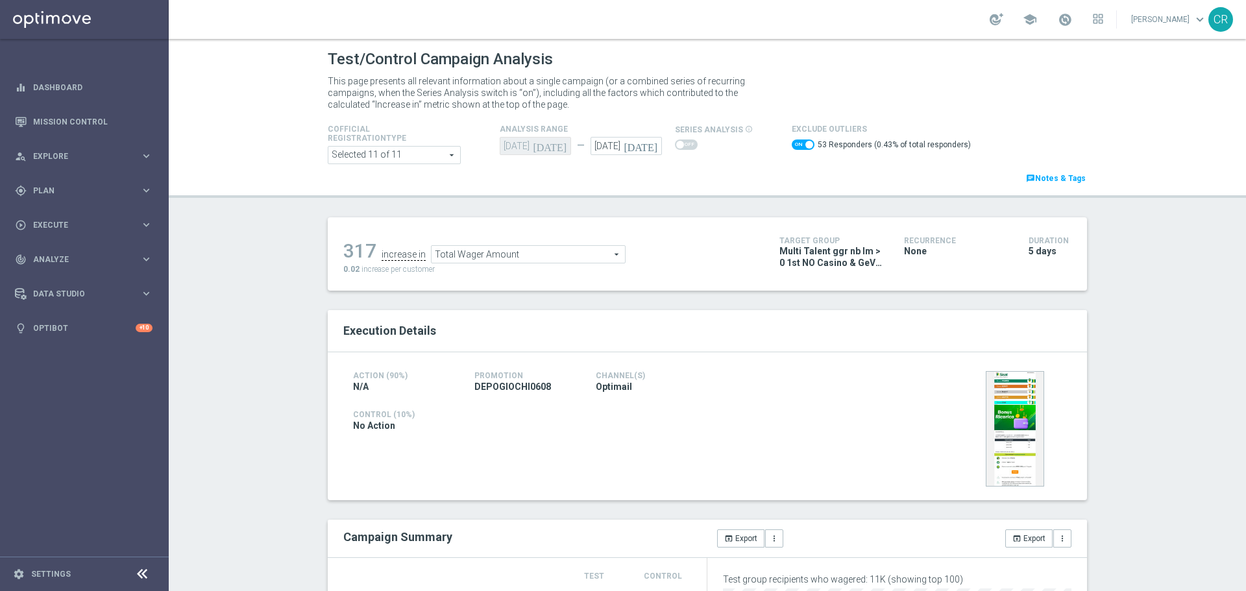
click at [513, 258] on span "Total Wager Amount" at bounding box center [528, 254] width 193 height 17
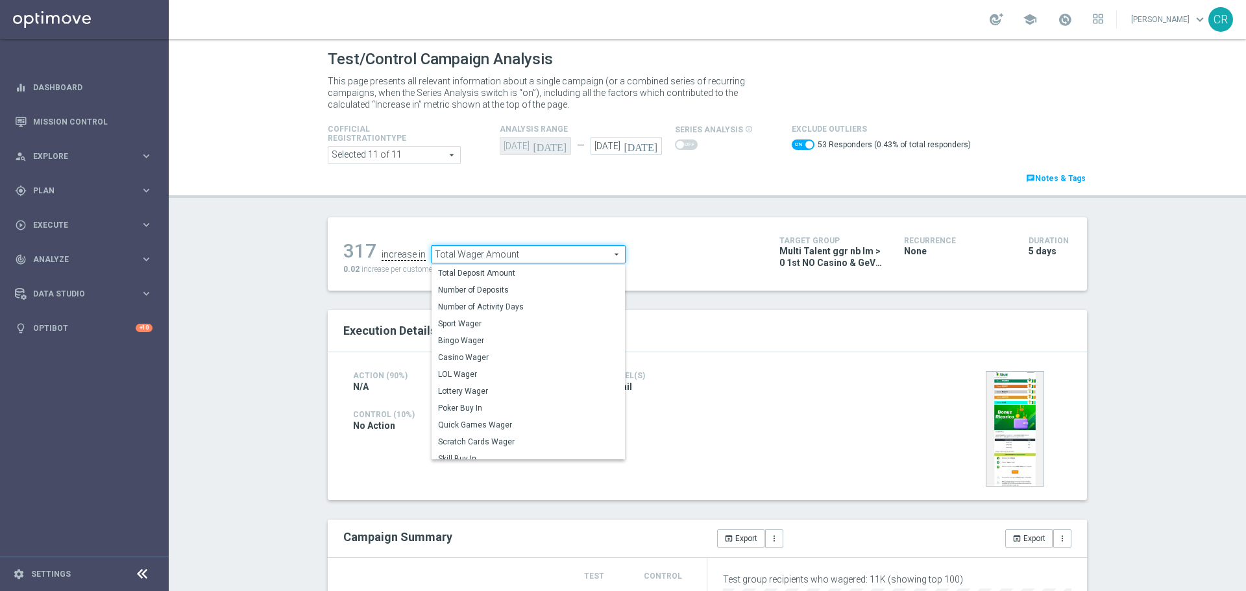
click at [502, 274] on span "Total Deposit Amount" at bounding box center [528, 273] width 180 height 10
type input "Total Deposit Amount"
checkbox input "false"
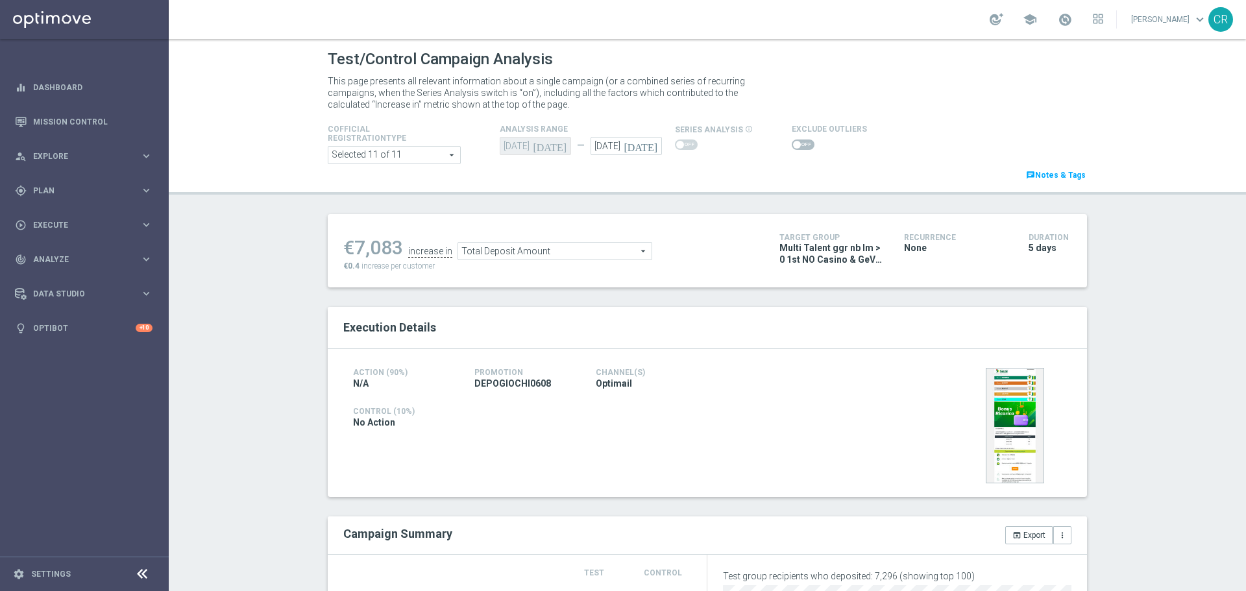
click at [537, 225] on div "€7,083 increase in Total Deposit Amount Total Deposit Amount arrow_drop_down se…" at bounding box center [707, 250] width 759 height 73
click at [534, 255] on span "Total Deposit Amount" at bounding box center [554, 251] width 193 height 17
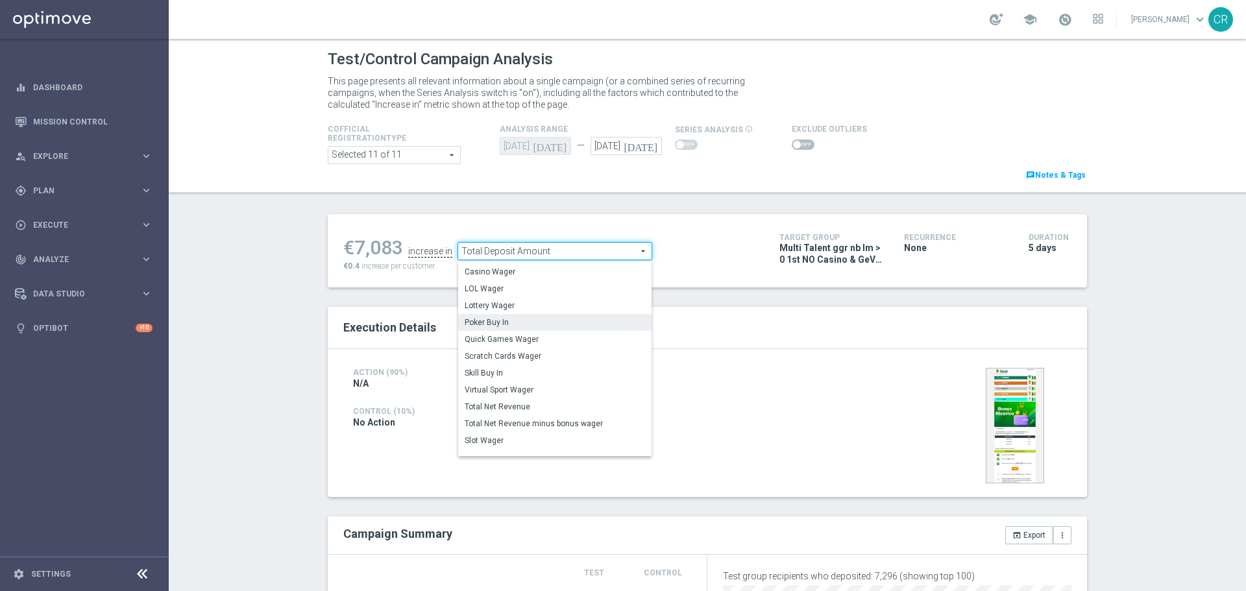
scroll to position [16, 0]
click at [530, 337] on span "Casino Wager" at bounding box center [555, 339] width 180 height 10
type input "Casino Wager"
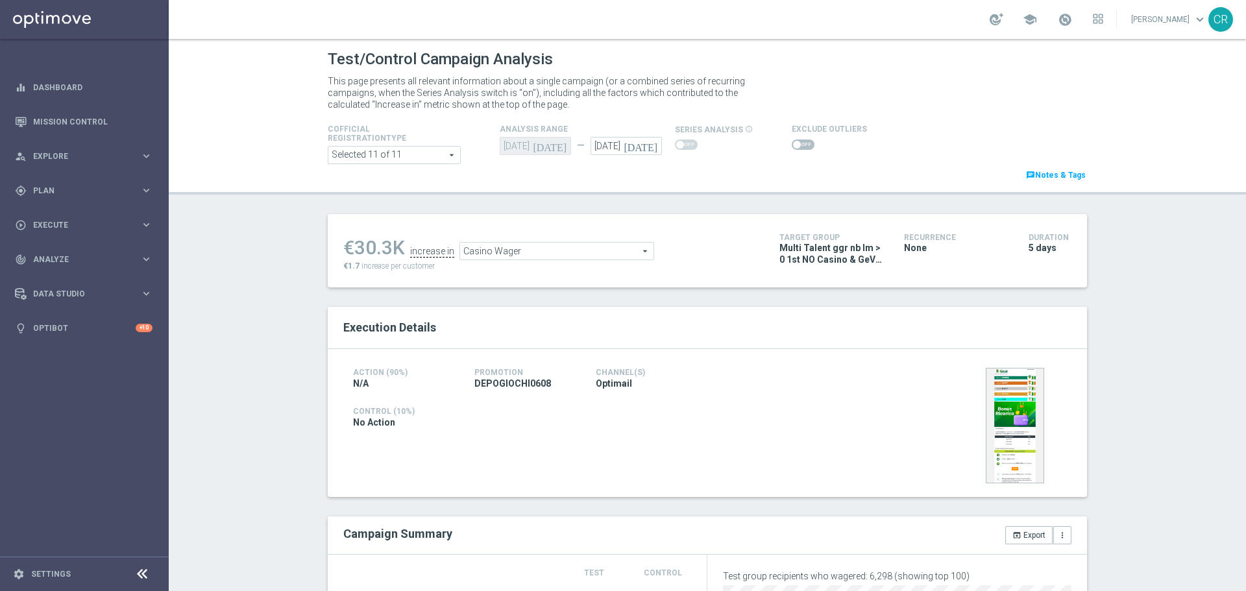
click at [792, 141] on label at bounding box center [803, 145] width 23 height 10
click at [793, 141] on span at bounding box center [797, 145] width 8 height 8
click at [792, 141] on input "checkbox" at bounding box center [803, 145] width 23 height 10
checkbox input "true"
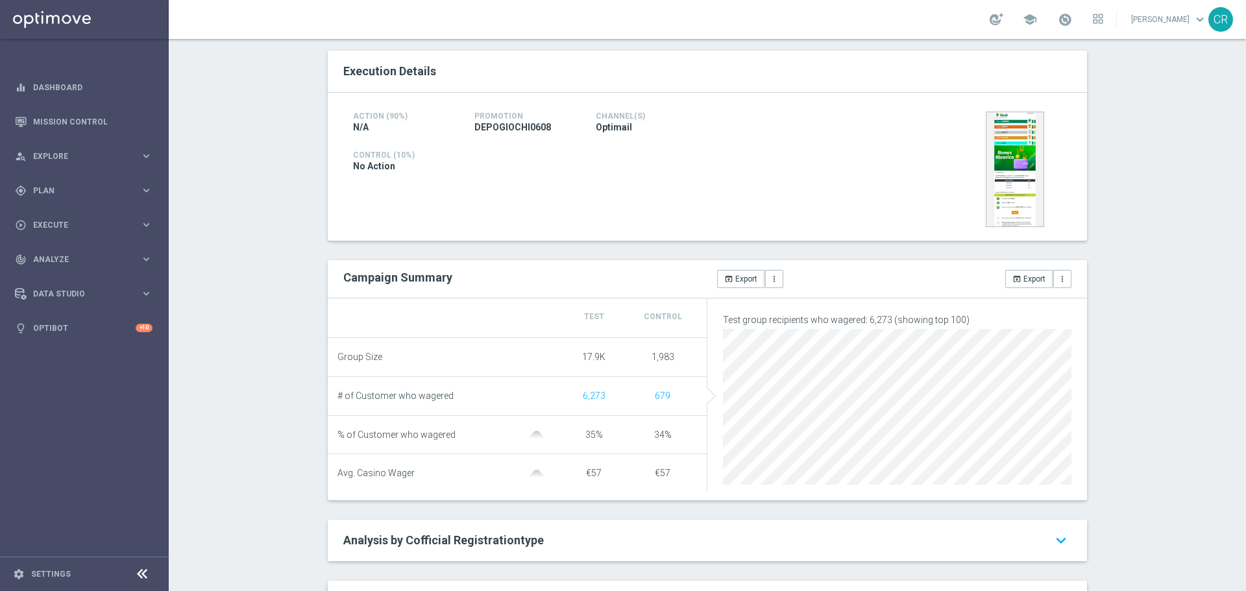
scroll to position [519, 0]
